Goal: Find specific page/section: Find specific page/section

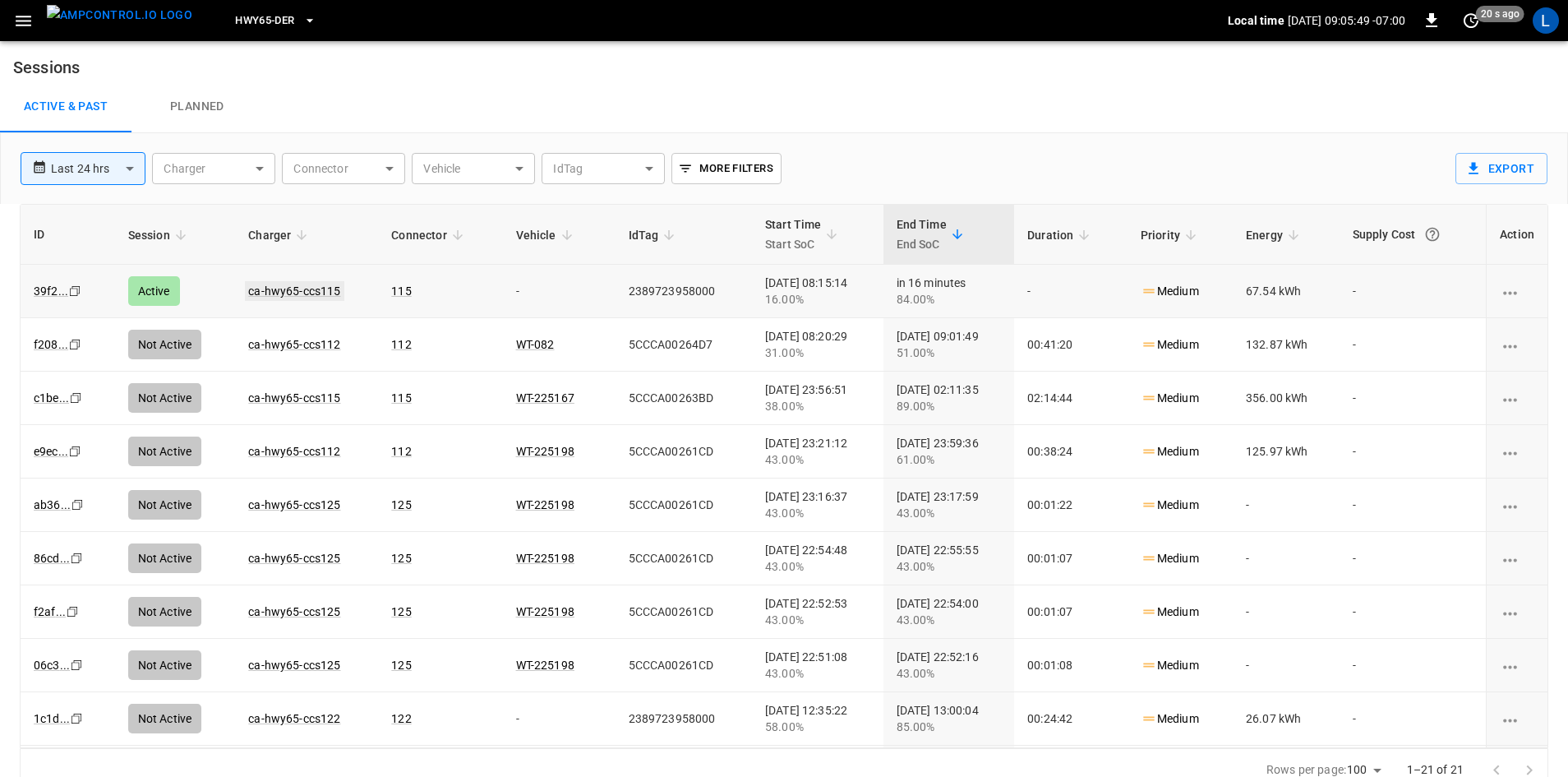
click at [317, 288] on link "ca-hwy65-ccs115" at bounding box center [294, 291] width 99 height 20
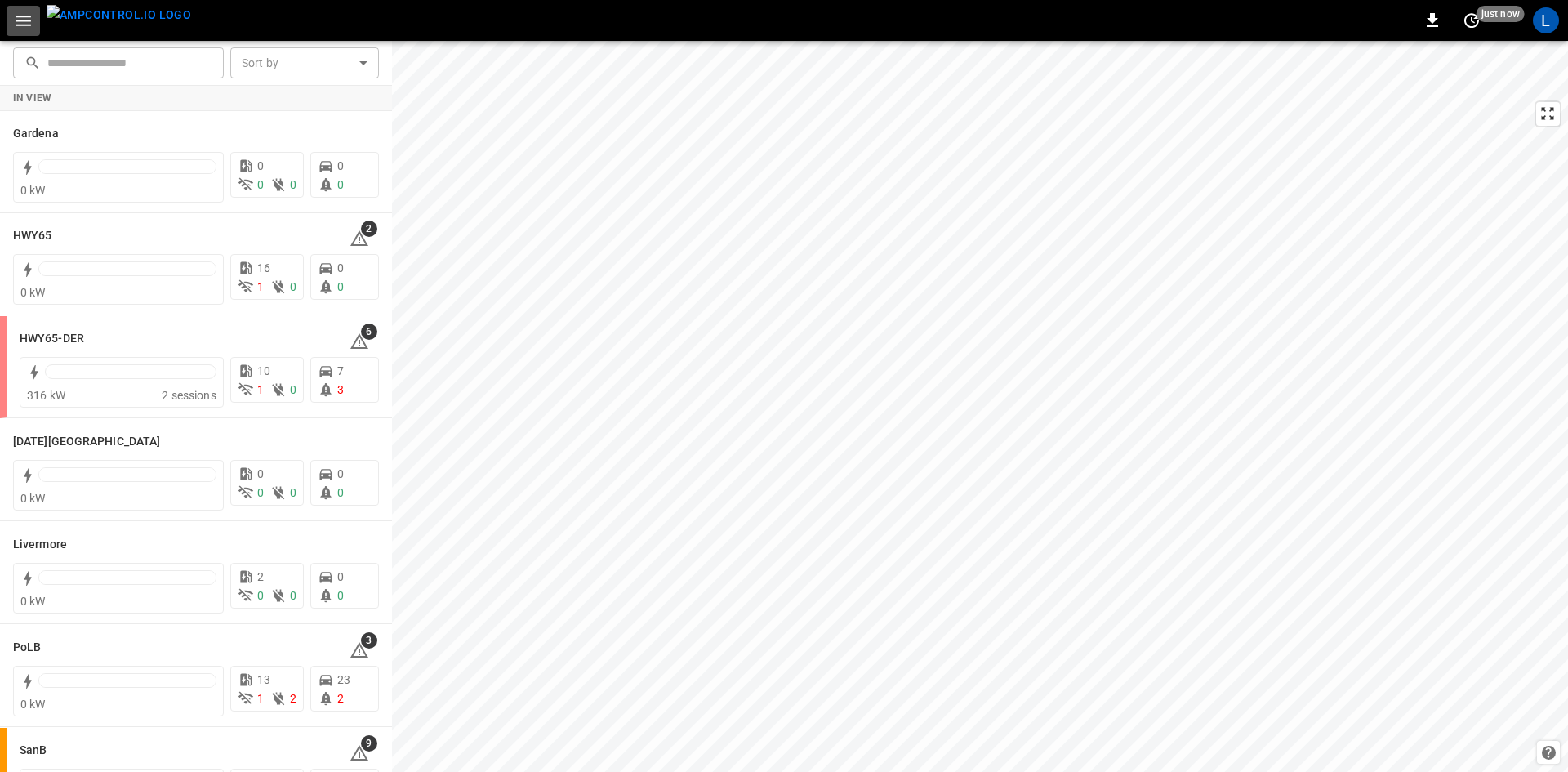
click at [21, 18] on icon "button" at bounding box center [22, 20] width 20 height 20
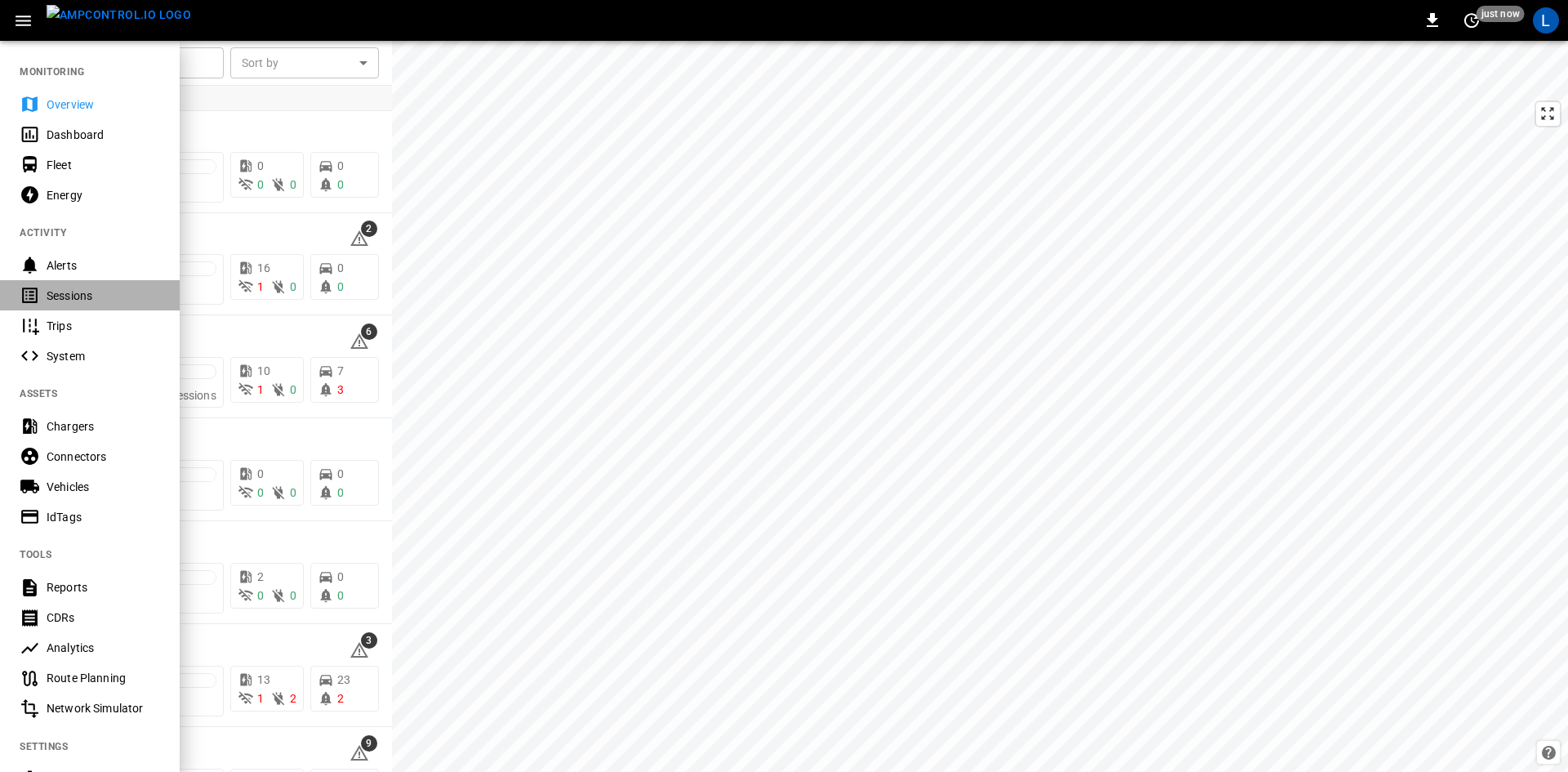
click at [93, 298] on div "Sessions" at bounding box center [103, 295] width 114 height 17
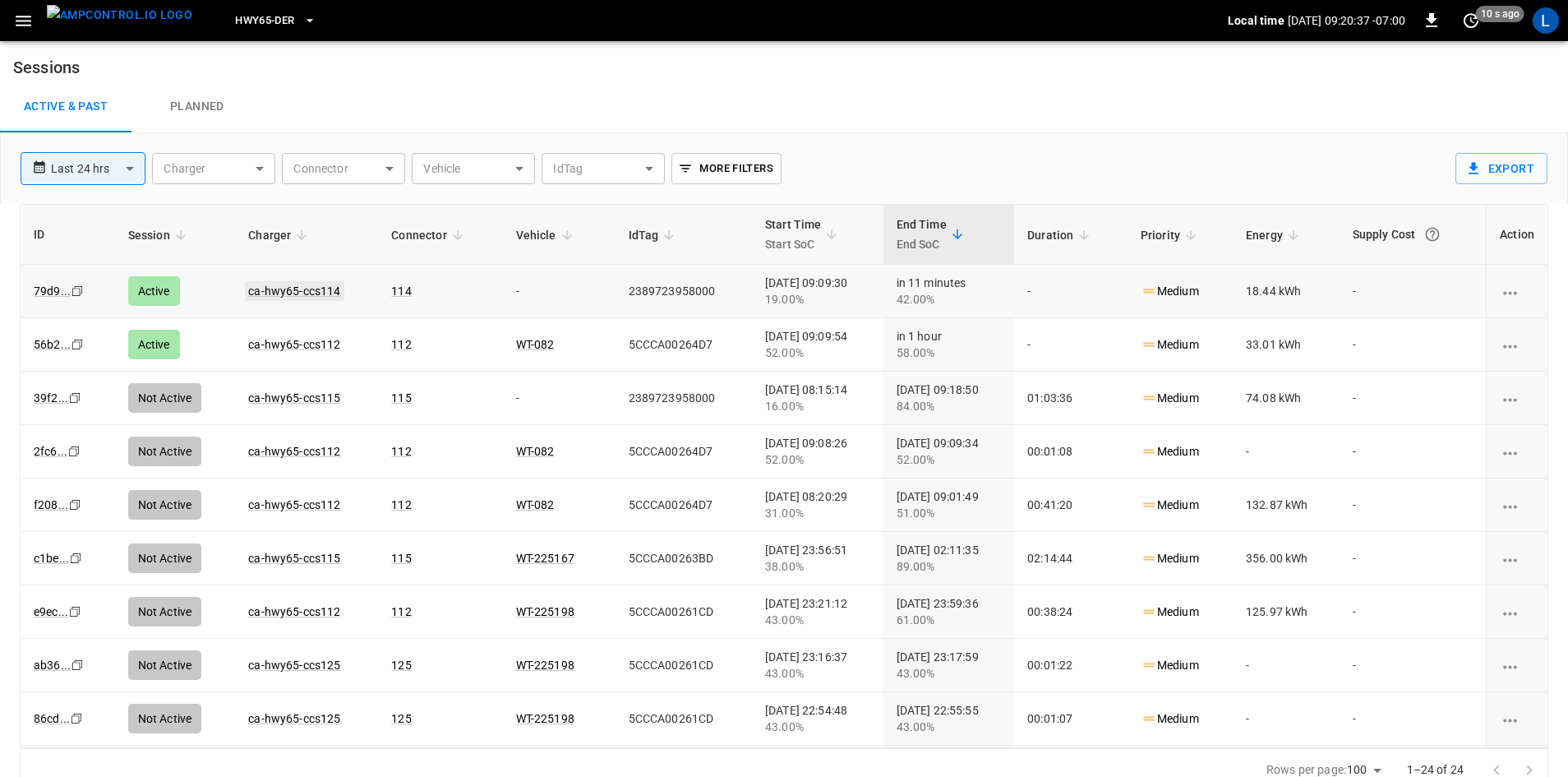
click at [308, 297] on link "ca-hwy65-ccs114" at bounding box center [294, 291] width 99 height 20
click at [304, 343] on link "ca-hwy65-ccs112" at bounding box center [294, 344] width 99 height 20
